Goal: Book appointment/travel/reservation

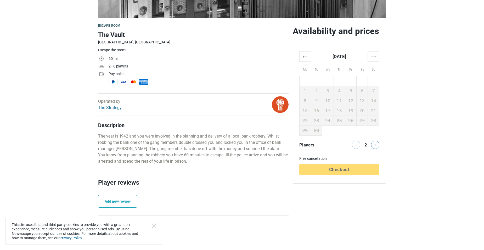
scroll to position [131, 0]
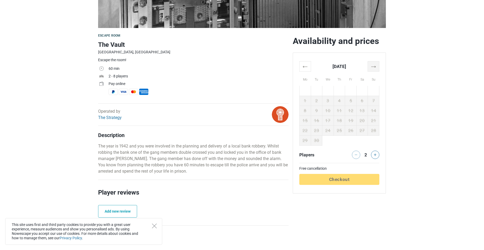
drag, startPoint x: 373, startPoint y: 72, endPoint x: 377, endPoint y: 70, distance: 4.5
click at [374, 72] on th "Su" at bounding box center [374, 78] width 12 height 14
click at [380, 67] on div "← [DATE] → Mo Tu We Th Fr Sa Su 25 26 27 28 29 30 31 1 2 3 4 5 6 7 8 9 10 11 12…" at bounding box center [339, 123] width 93 height 141
click at [373, 67] on th "→" at bounding box center [374, 66] width 12 height 10
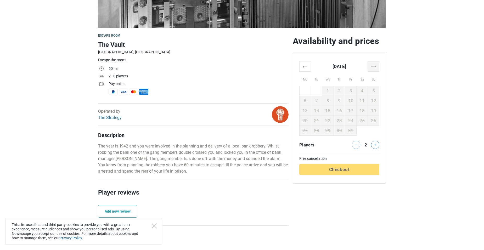
click at [373, 68] on th "→" at bounding box center [374, 66] width 12 height 10
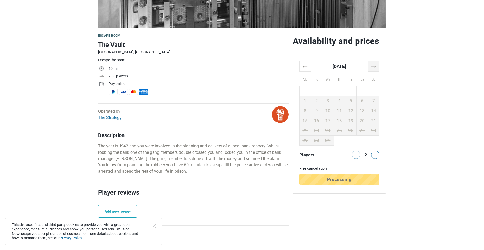
click at [373, 68] on th "→" at bounding box center [374, 66] width 12 height 10
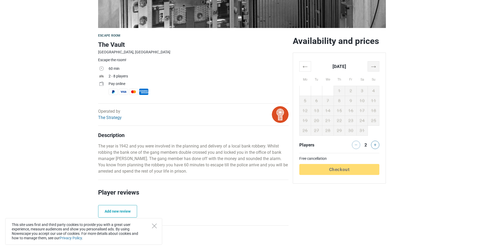
click at [373, 68] on th "→" at bounding box center [374, 66] width 12 height 10
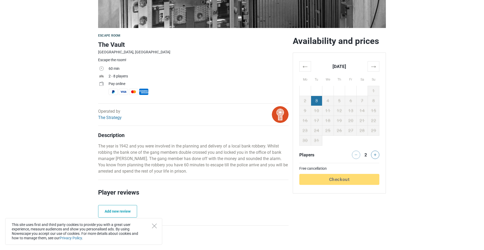
drag, startPoint x: 312, startPoint y: 93, endPoint x: 316, endPoint y: 101, distance: 8.9
click at [312, 93] on table "← [DATE] → Mo Tu We Th Fr Sa Su 23 24 25 26 27 28 1 2 3 4 5 6 7 8 9 10 11 12 13…" at bounding box center [340, 103] width 80 height 84
click at [310, 98] on td "2" at bounding box center [306, 101] width 12 height 10
click at [309, 63] on th "←" at bounding box center [306, 66] width 12 height 10
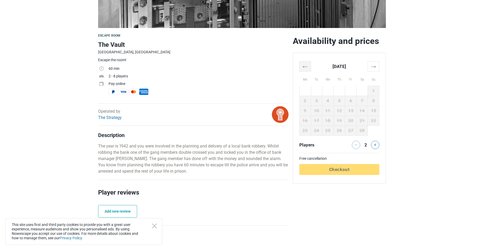
click at [309, 63] on th "←" at bounding box center [306, 66] width 12 height 10
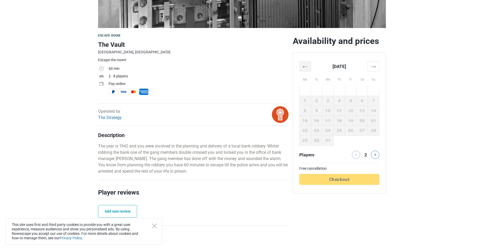
click at [309, 63] on th "←" at bounding box center [306, 66] width 12 height 10
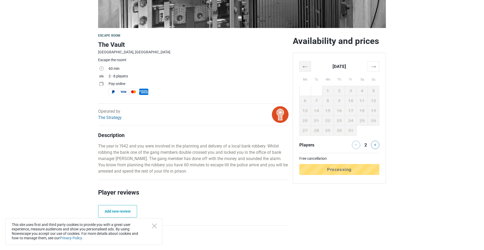
click at [309, 63] on th "←" at bounding box center [306, 66] width 12 height 10
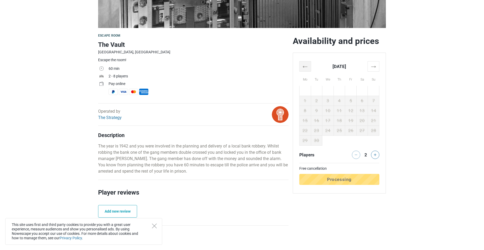
click at [309, 63] on th "←" at bounding box center [306, 66] width 12 height 10
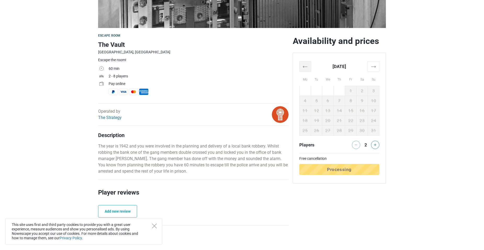
click at [309, 63] on th "←" at bounding box center [306, 66] width 12 height 10
click at [377, 71] on th "→" at bounding box center [374, 66] width 12 height 10
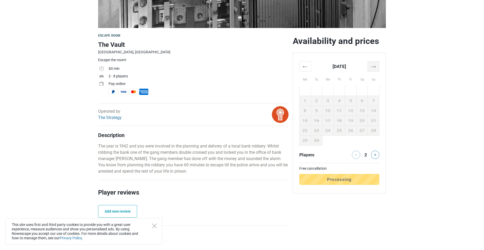
click at [379, 71] on th "→" at bounding box center [374, 66] width 12 height 10
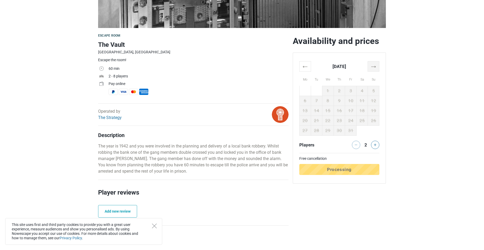
click at [378, 71] on th "→" at bounding box center [374, 66] width 12 height 10
drag, startPoint x: 375, startPoint y: 69, endPoint x: 371, endPoint y: 67, distance: 5.3
click at [373, 68] on th "→" at bounding box center [374, 66] width 12 height 10
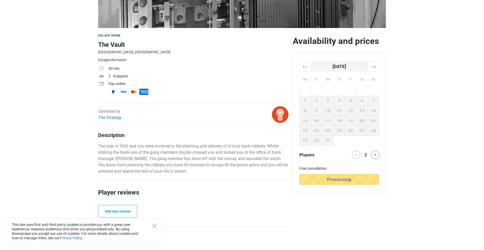
click at [362, 66] on th "[DATE]" at bounding box center [339, 66] width 57 height 10
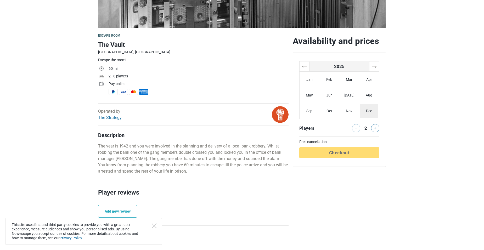
click at [363, 66] on th "2025" at bounding box center [340, 66] width 60 height 10
click at [367, 68] on th "[DATE]-[DATE]" at bounding box center [340, 66] width 60 height 10
click at [0, 0] on th "[DATE]-[DATE]" at bounding box center [0, 0] width 0 height 0
click at [368, 68] on th "[DATE]-2900" at bounding box center [340, 66] width 60 height 10
click at [303, 65] on th "←" at bounding box center [305, 66] width 10 height 10
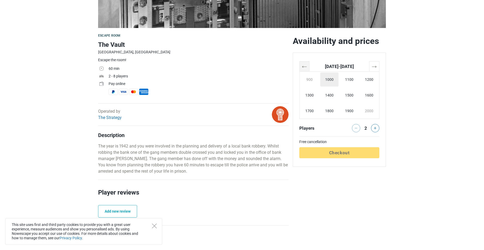
click at [306, 67] on th "←" at bounding box center [305, 66] width 10 height 10
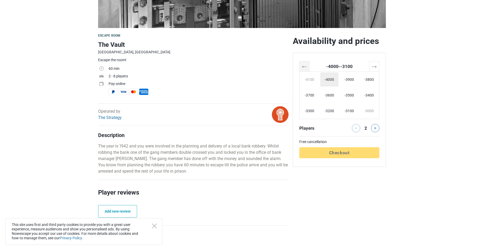
click at [306, 66] on th "←" at bounding box center [305, 66] width 10 height 10
